Goal: Transaction & Acquisition: Purchase product/service

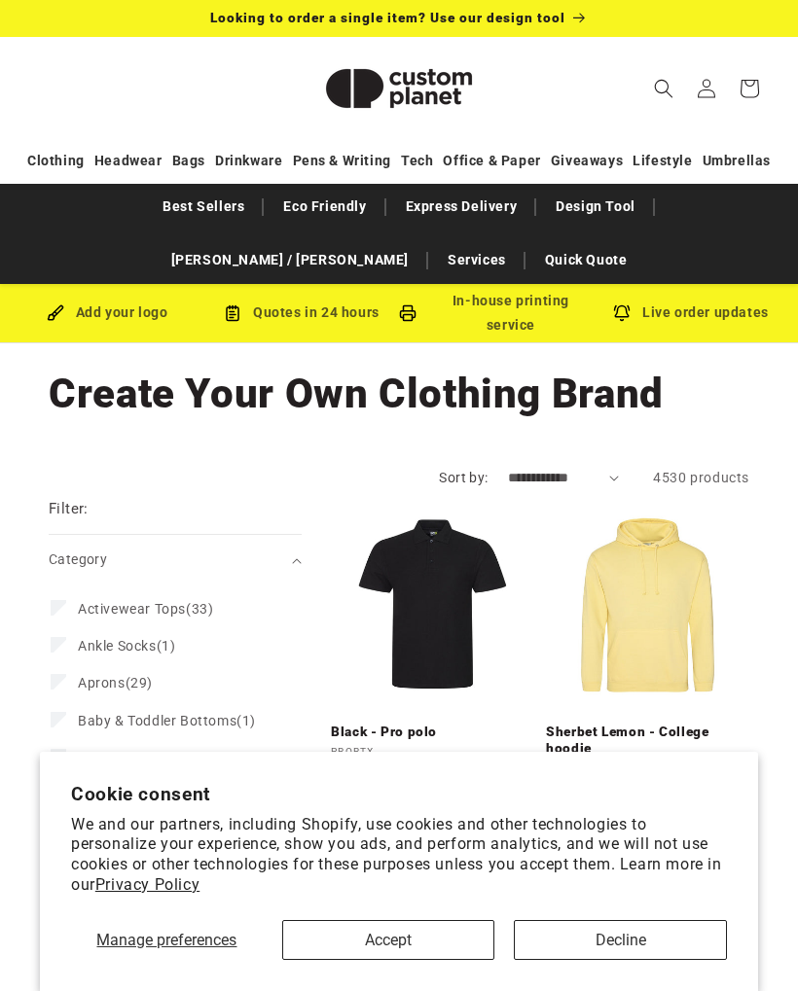
click at [467, 941] on button "Accept" at bounding box center [388, 940] width 213 height 40
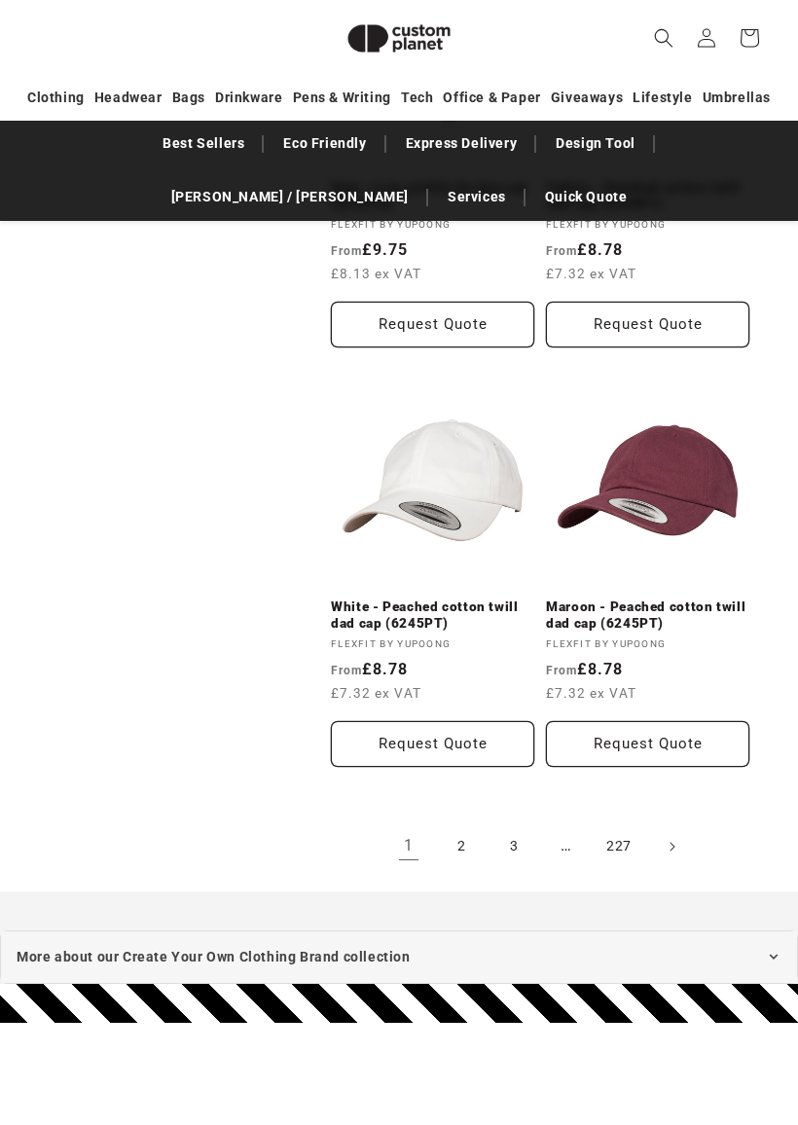
scroll to position [3874, 0]
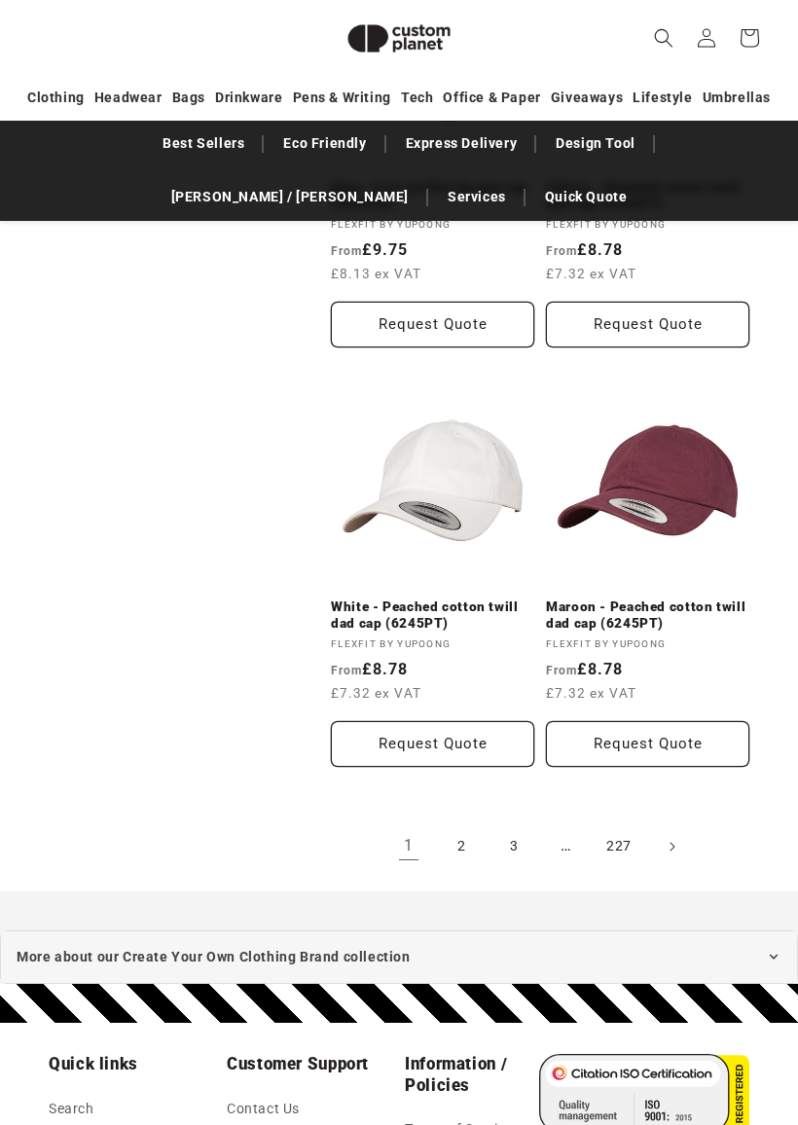
click at [457, 842] on link "2" at bounding box center [461, 846] width 43 height 43
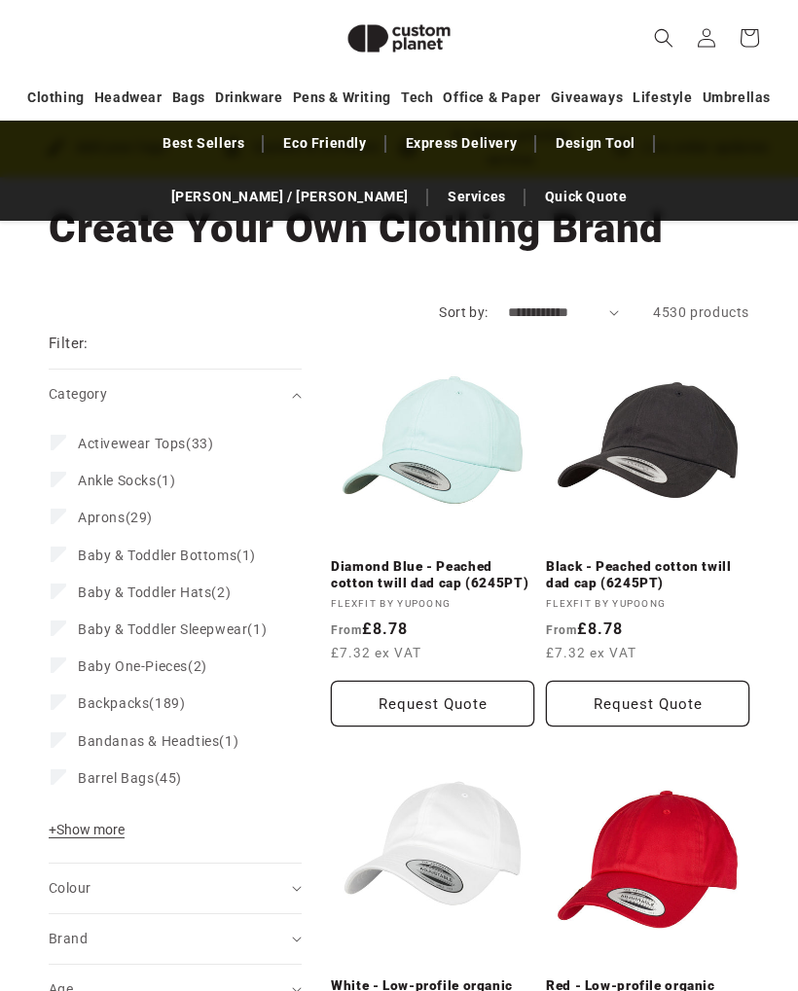
scroll to position [138, 0]
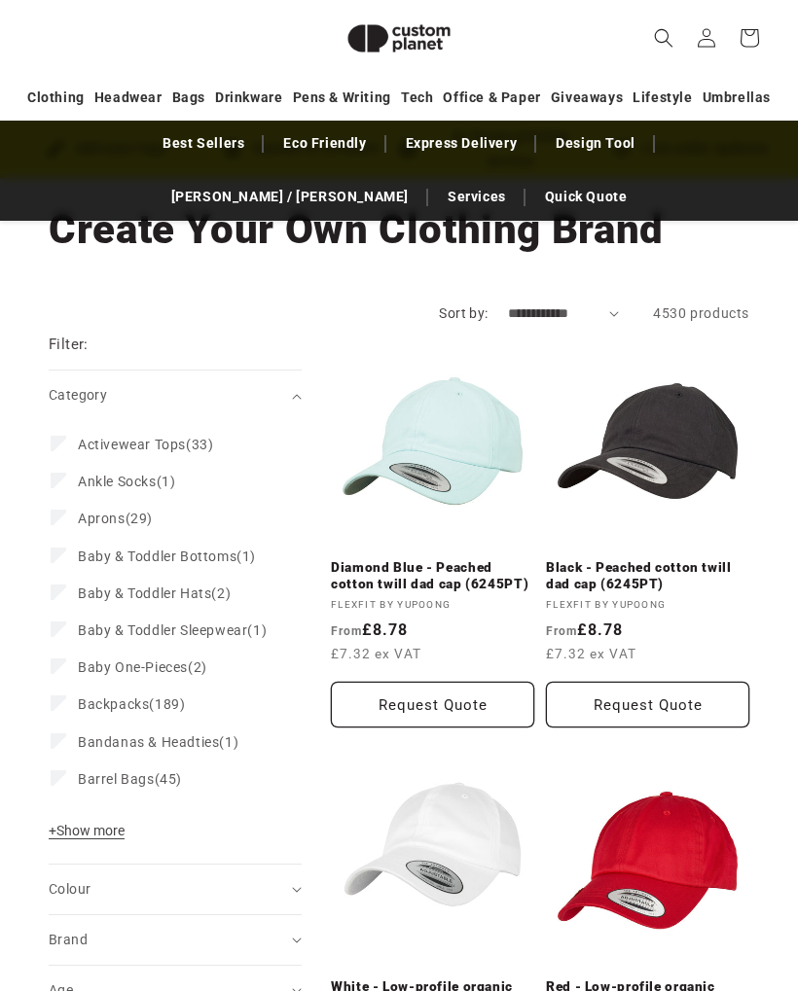
click at [119, 839] on span "+ Show more" at bounding box center [87, 831] width 76 height 16
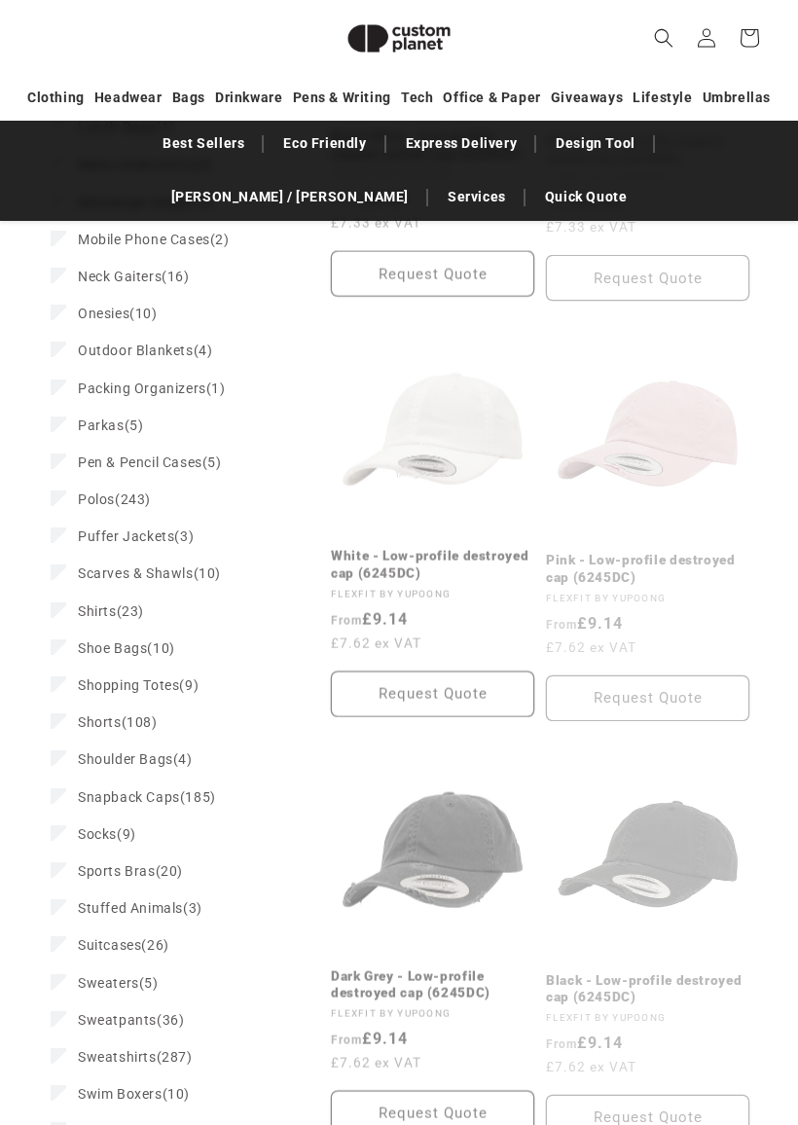
scroll to position [2273, 0]
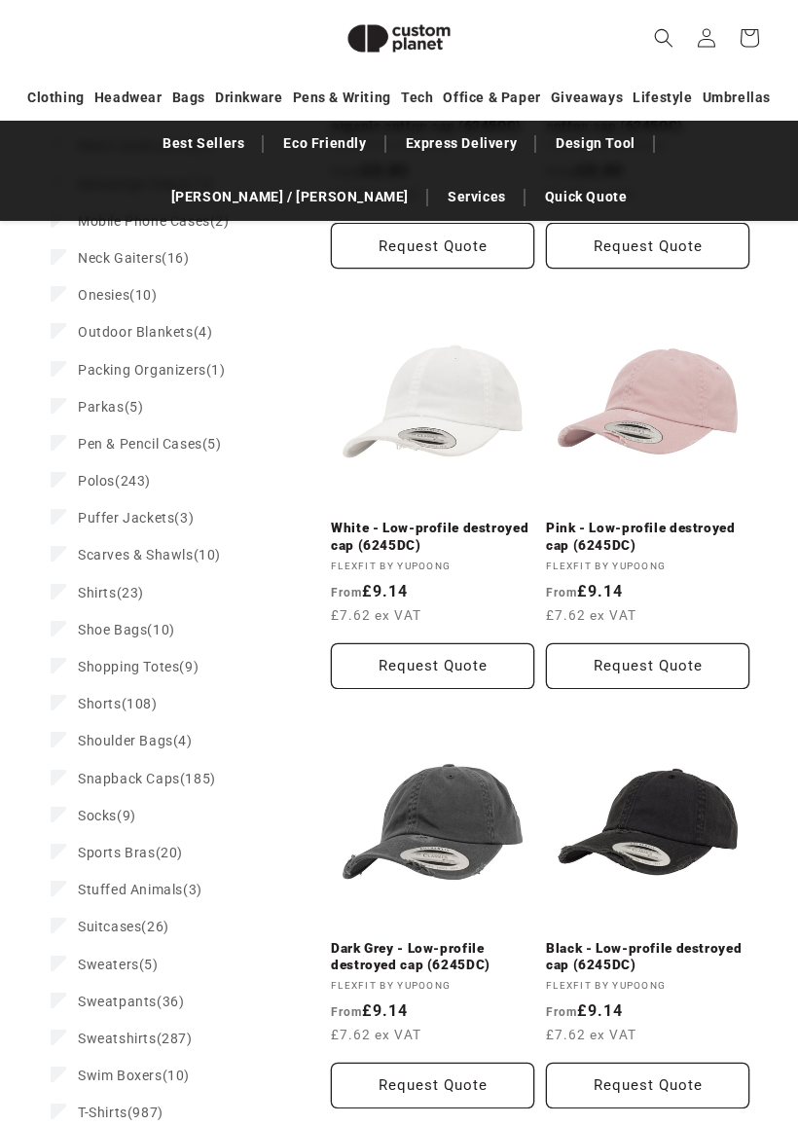
click at [160, 990] on span "Sweatshirts (287)" at bounding box center [135, 1039] width 115 height 18
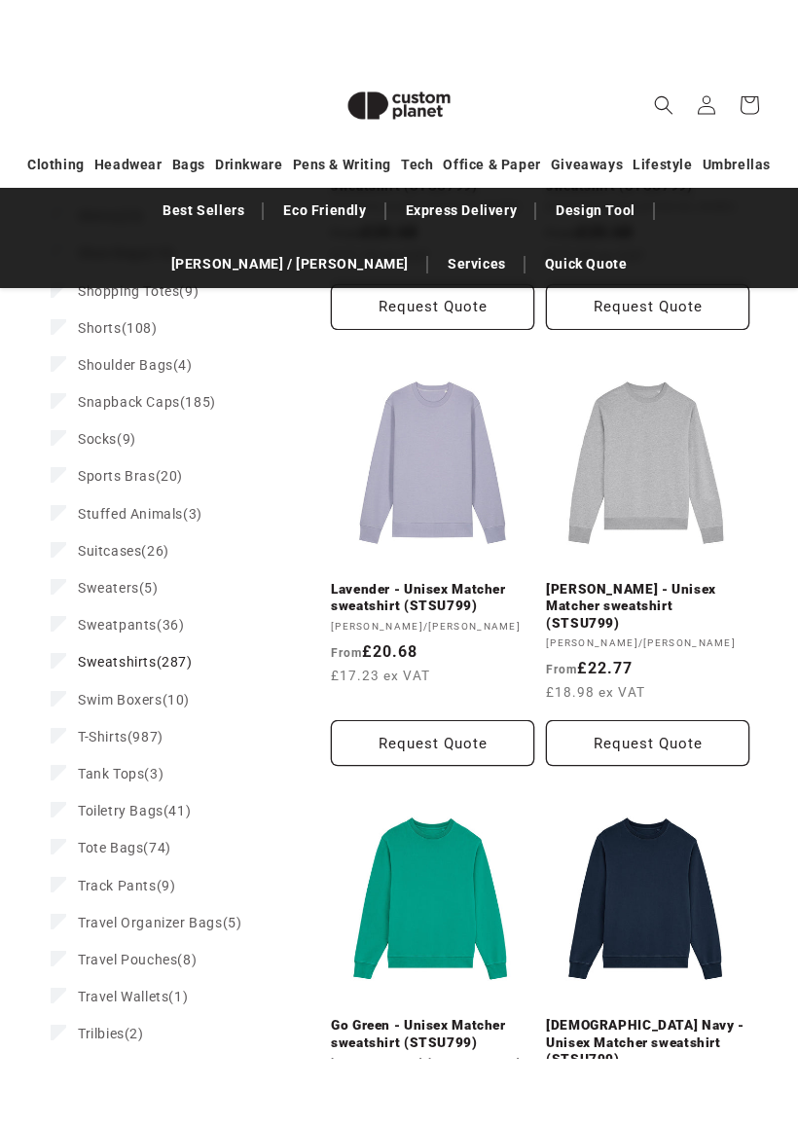
scroll to position [2768, 0]
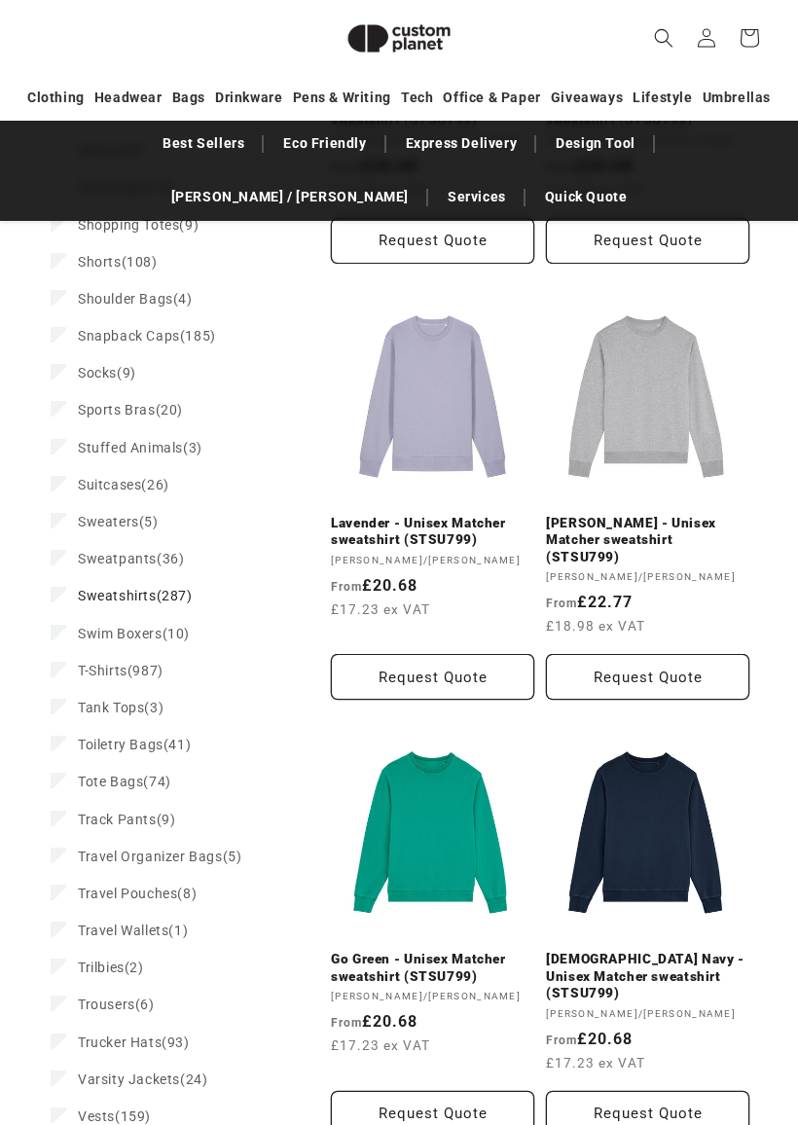
click at [459, 515] on link "Lavender - Unisex Matcher sweatshirt (STSU799)" at bounding box center [432, 532] width 203 height 34
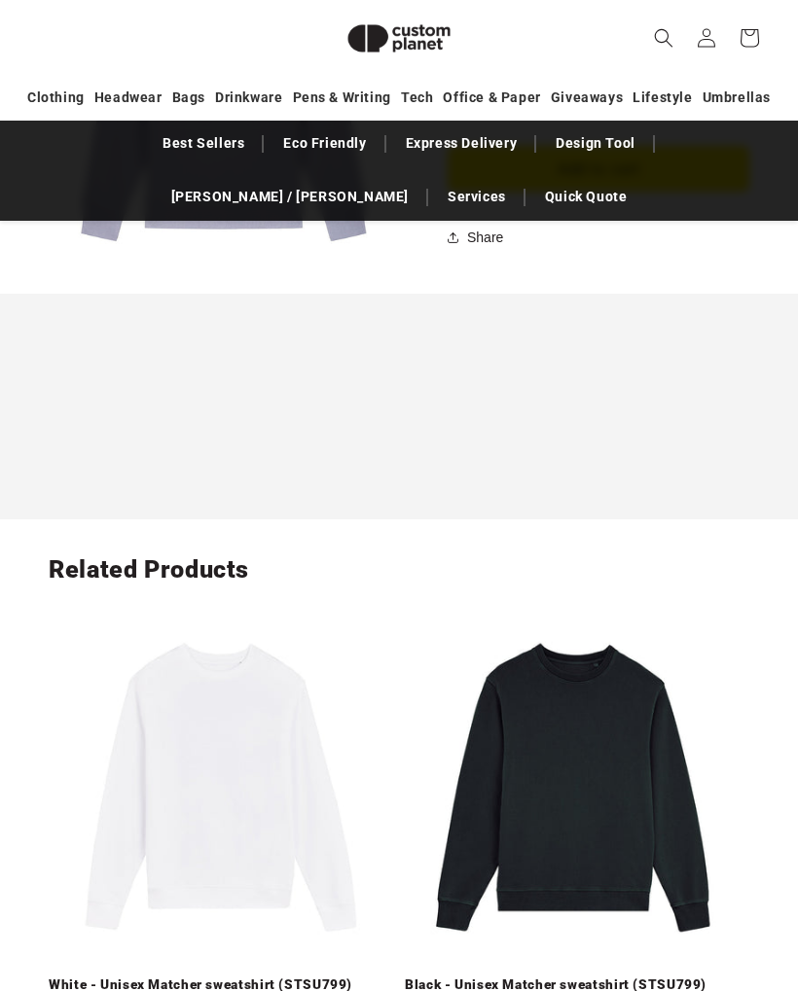
scroll to position [2469, 0]
click at [418, 180] on link "[PERSON_NAME]ey [PERSON_NAME]" at bounding box center [289, 197] width 257 height 34
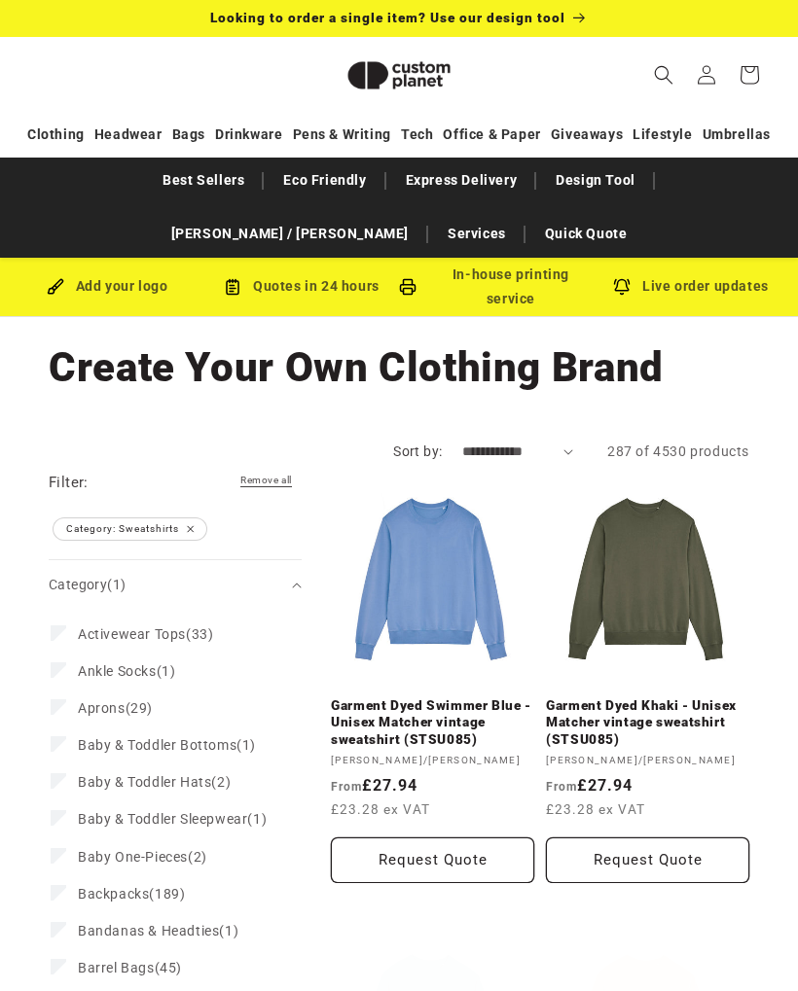
scroll to position [2822, 0]
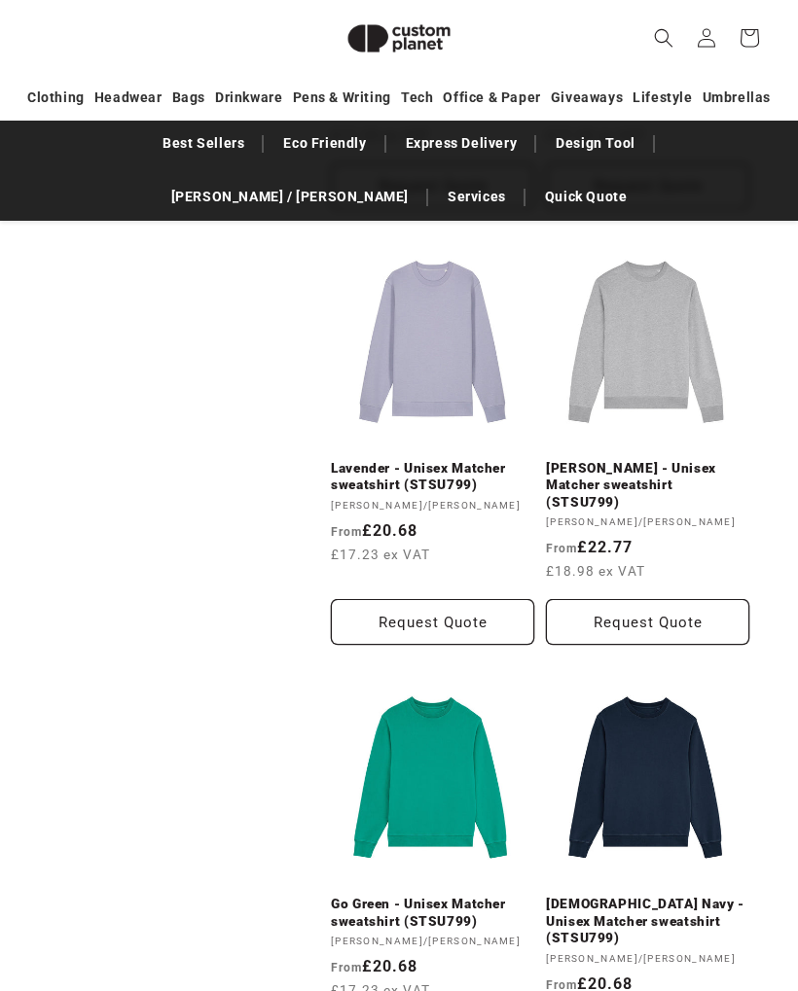
scroll to position [2367, 0]
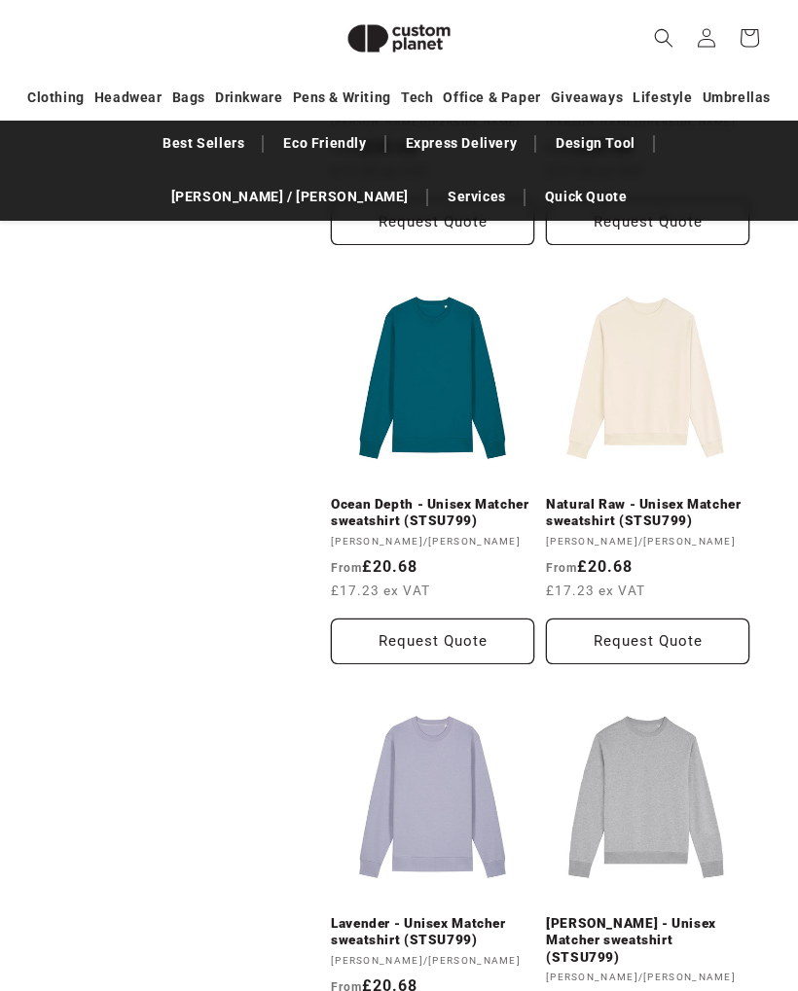
click at [646, 37] on span "Search" at bounding box center [663, 38] width 43 height 43
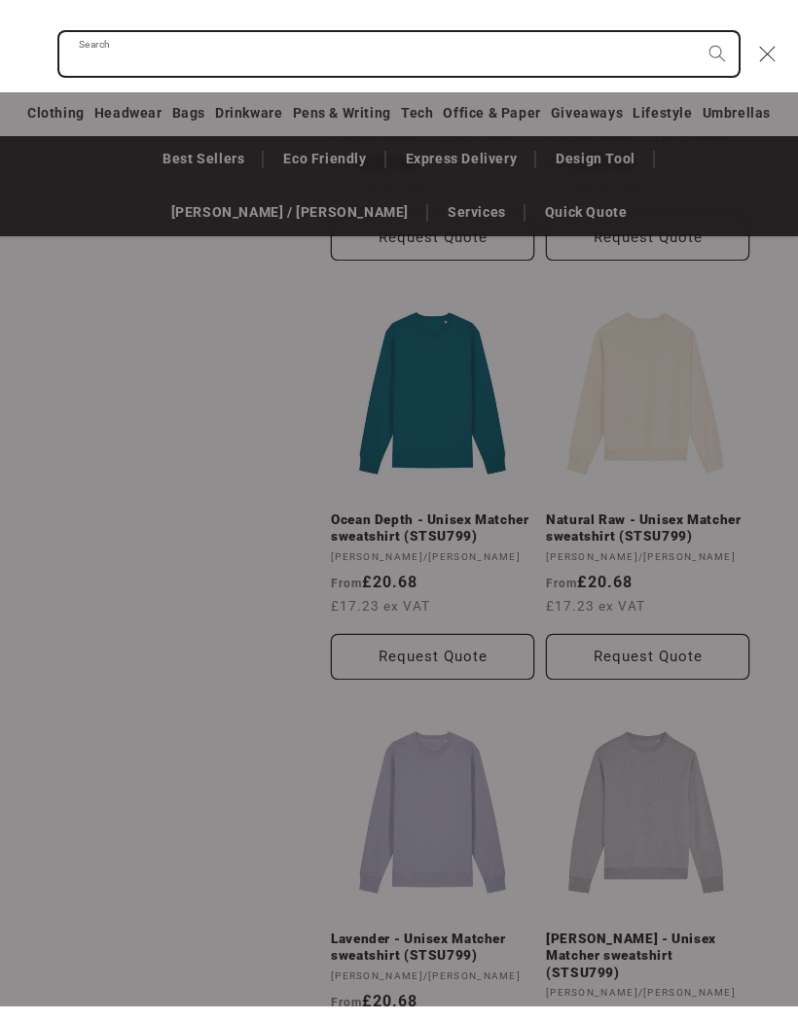
scroll to position [2366, 0]
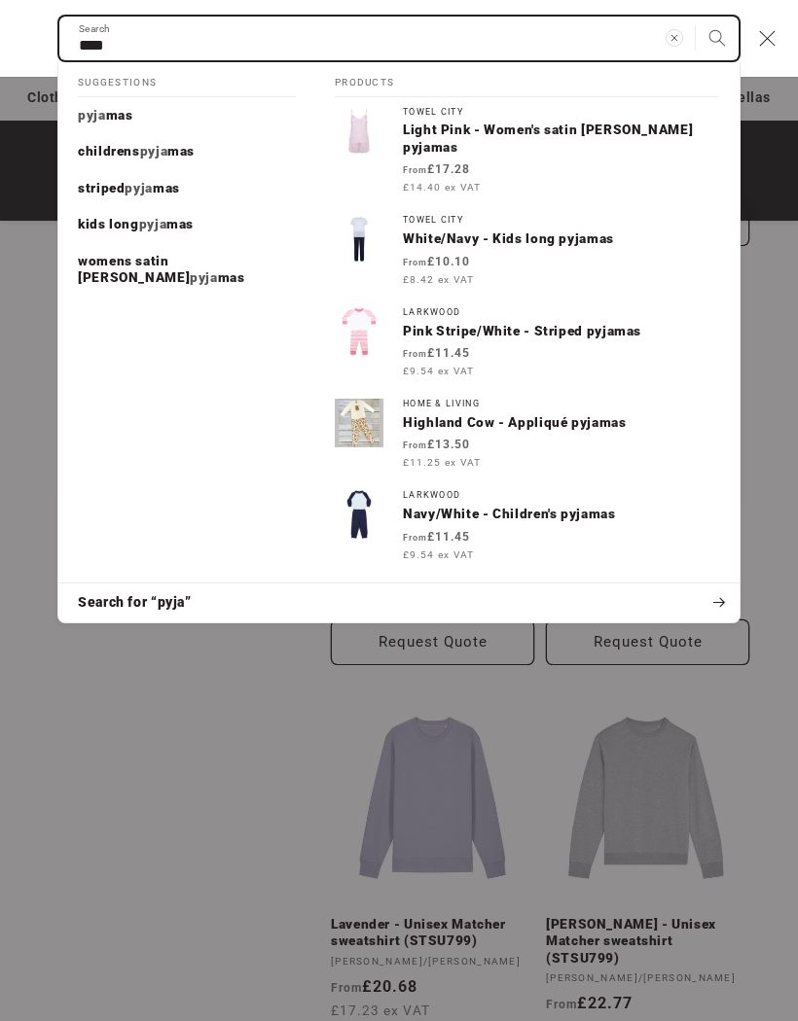
type input "****"
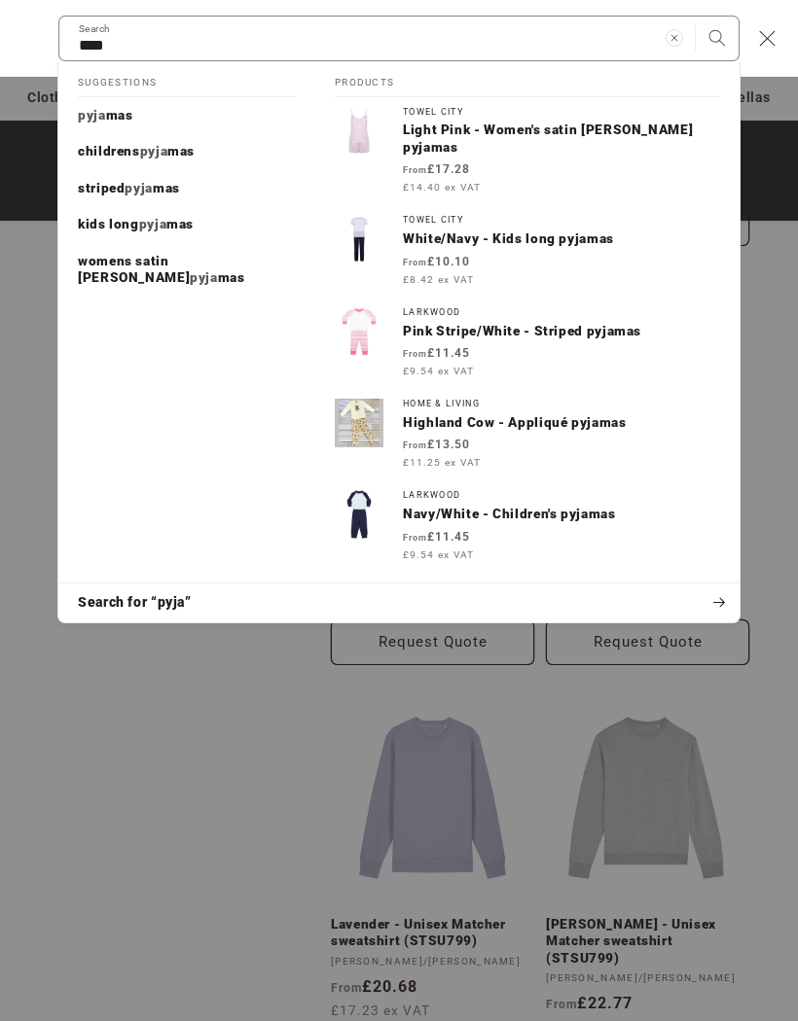
click at [135, 124] on link "pyja mas" at bounding box center [186, 115] width 257 height 37
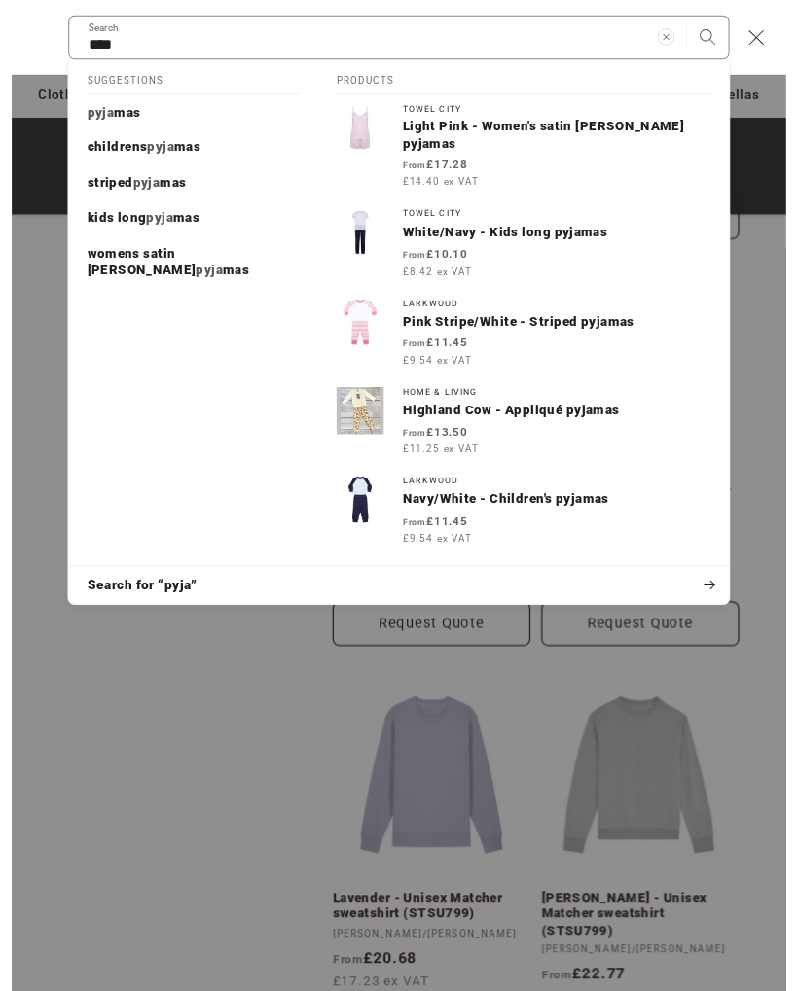
scroll to position [2367, 0]
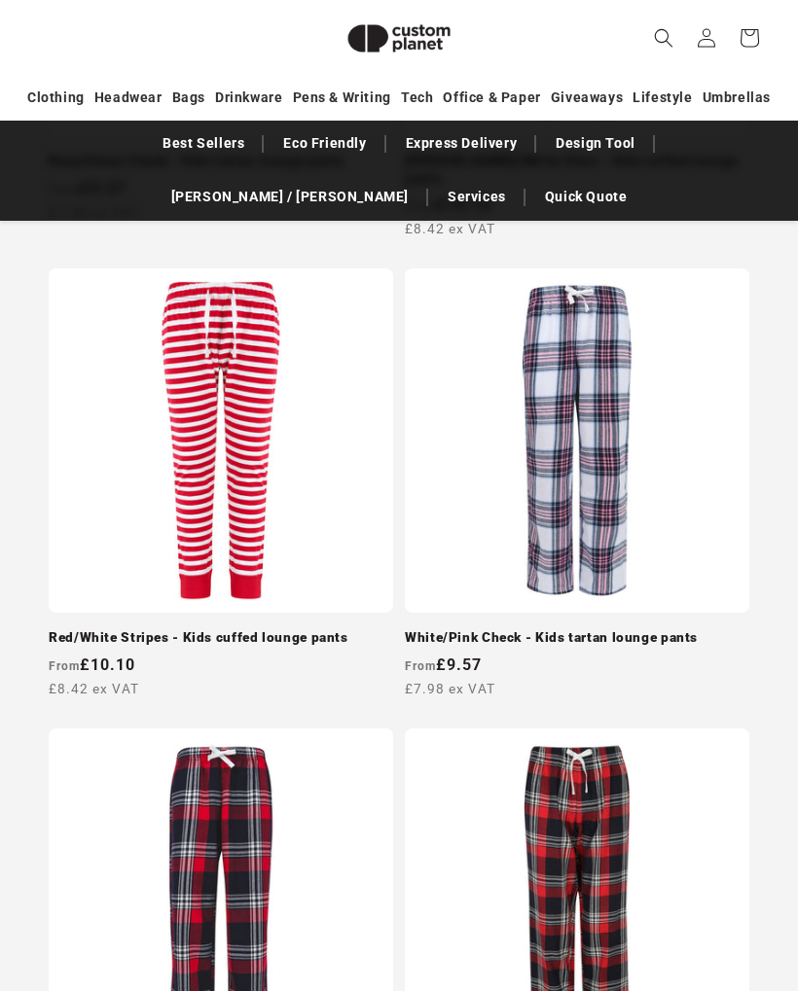
scroll to position [4564, 0]
click at [345, 630] on link "Red/White Stripes - Kids cuffed lounge pants" at bounding box center [221, 639] width 344 height 18
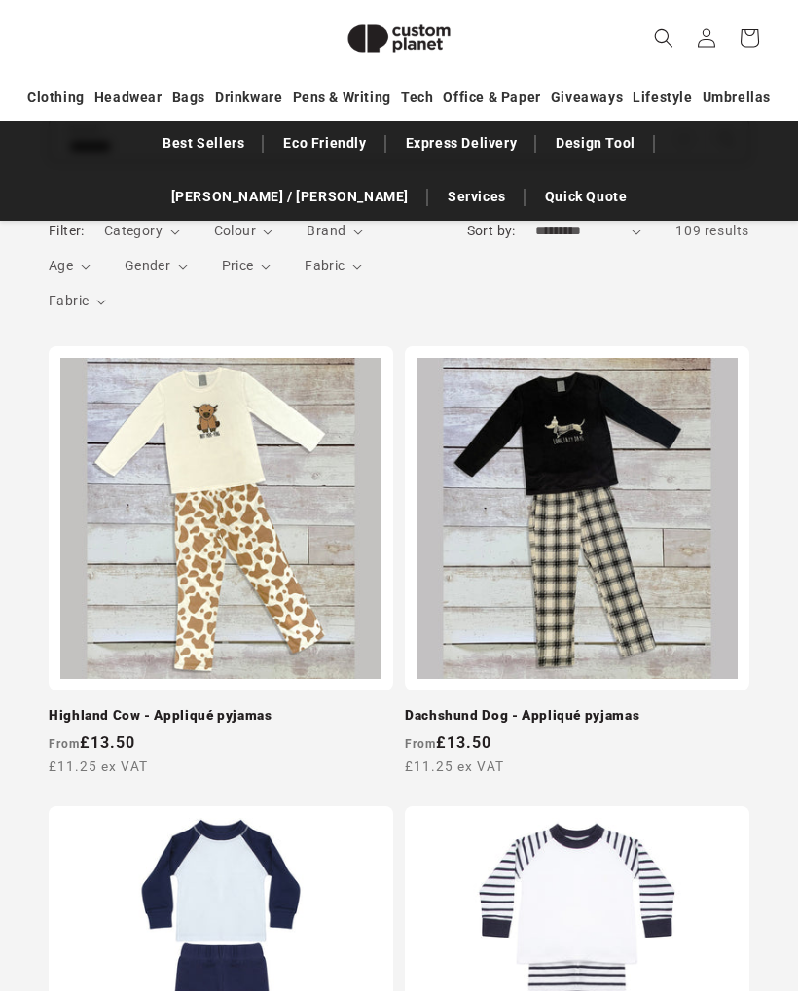
scroll to position [4565, 0]
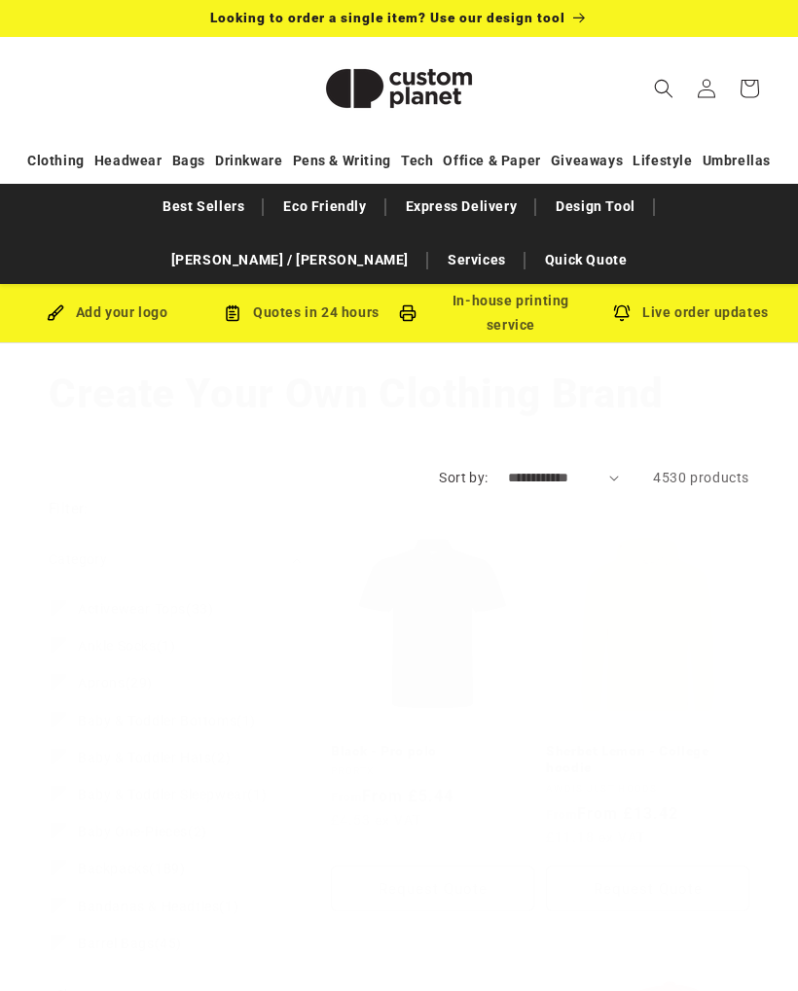
scroll to position [3928, 0]
